Goal: Task Accomplishment & Management: Use online tool/utility

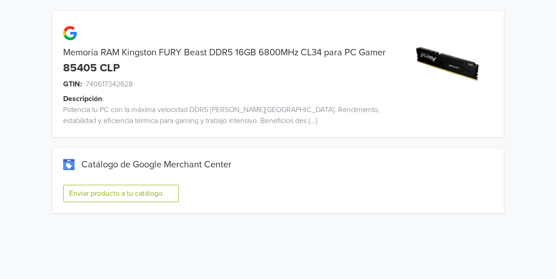
click at [135, 195] on button "Enviar producto a tu catálogo" at bounding box center [121, 193] width 116 height 17
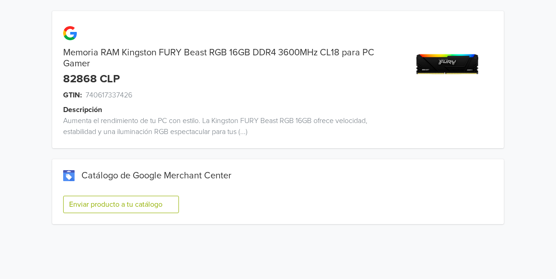
click at [79, 211] on button "Enviar producto a tu catálogo" at bounding box center [121, 204] width 116 height 17
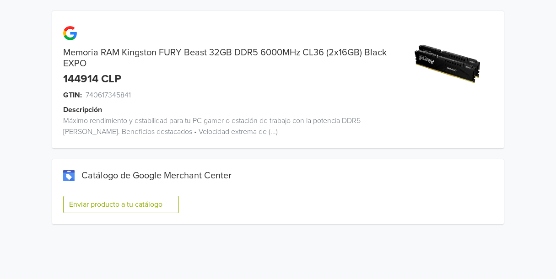
click at [126, 199] on button "Enviar producto a tu catálogo" at bounding box center [121, 204] width 116 height 17
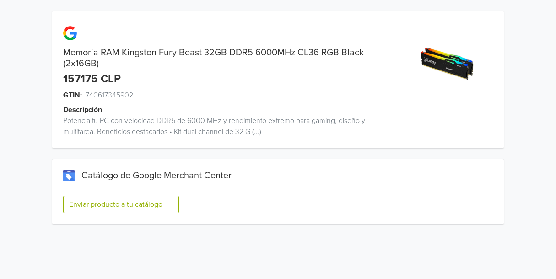
click at [113, 205] on button "Enviar producto a tu catálogo" at bounding box center [121, 204] width 116 height 17
